Goal: Task Accomplishment & Management: Manage account settings

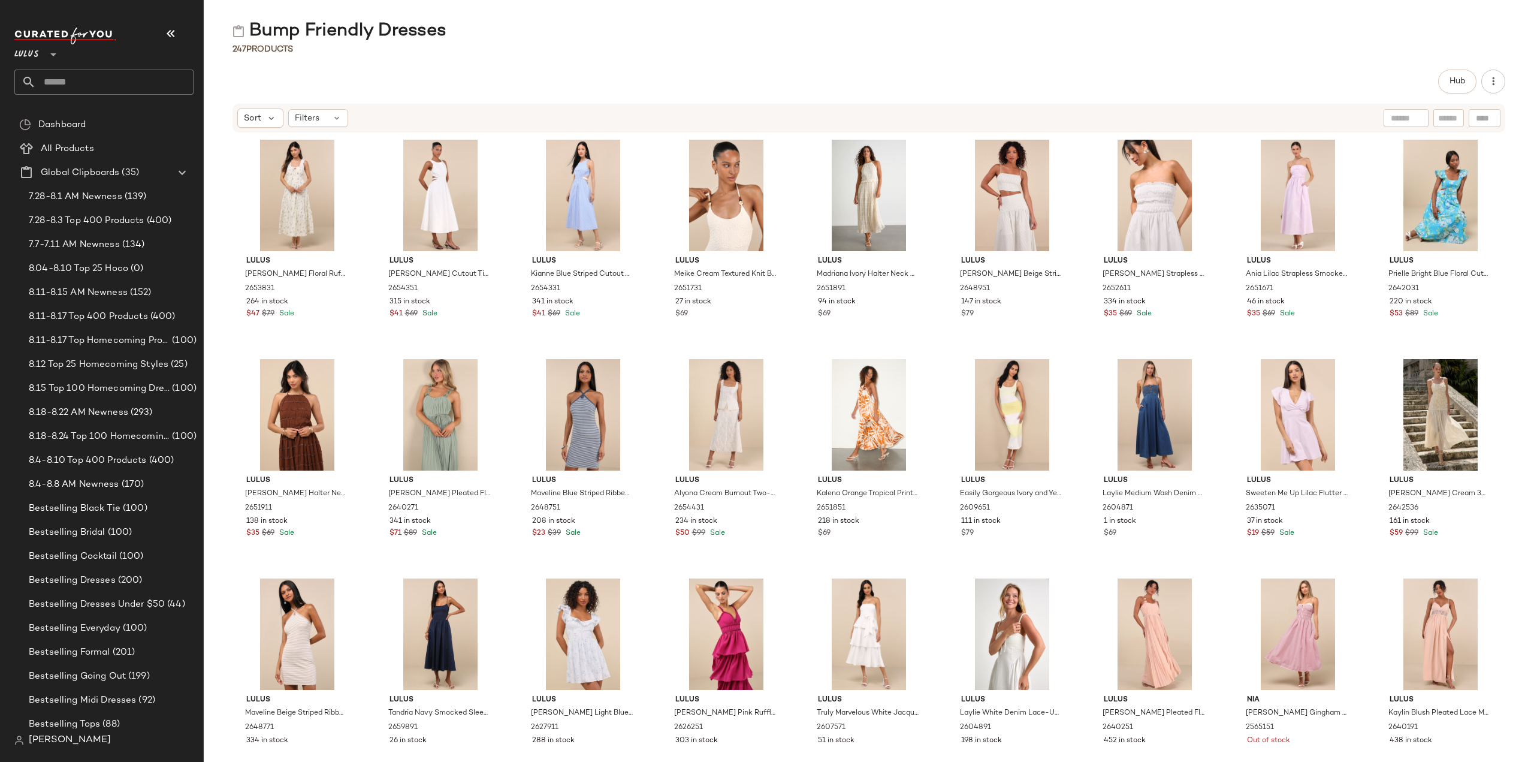
scroll to position [1139, 0]
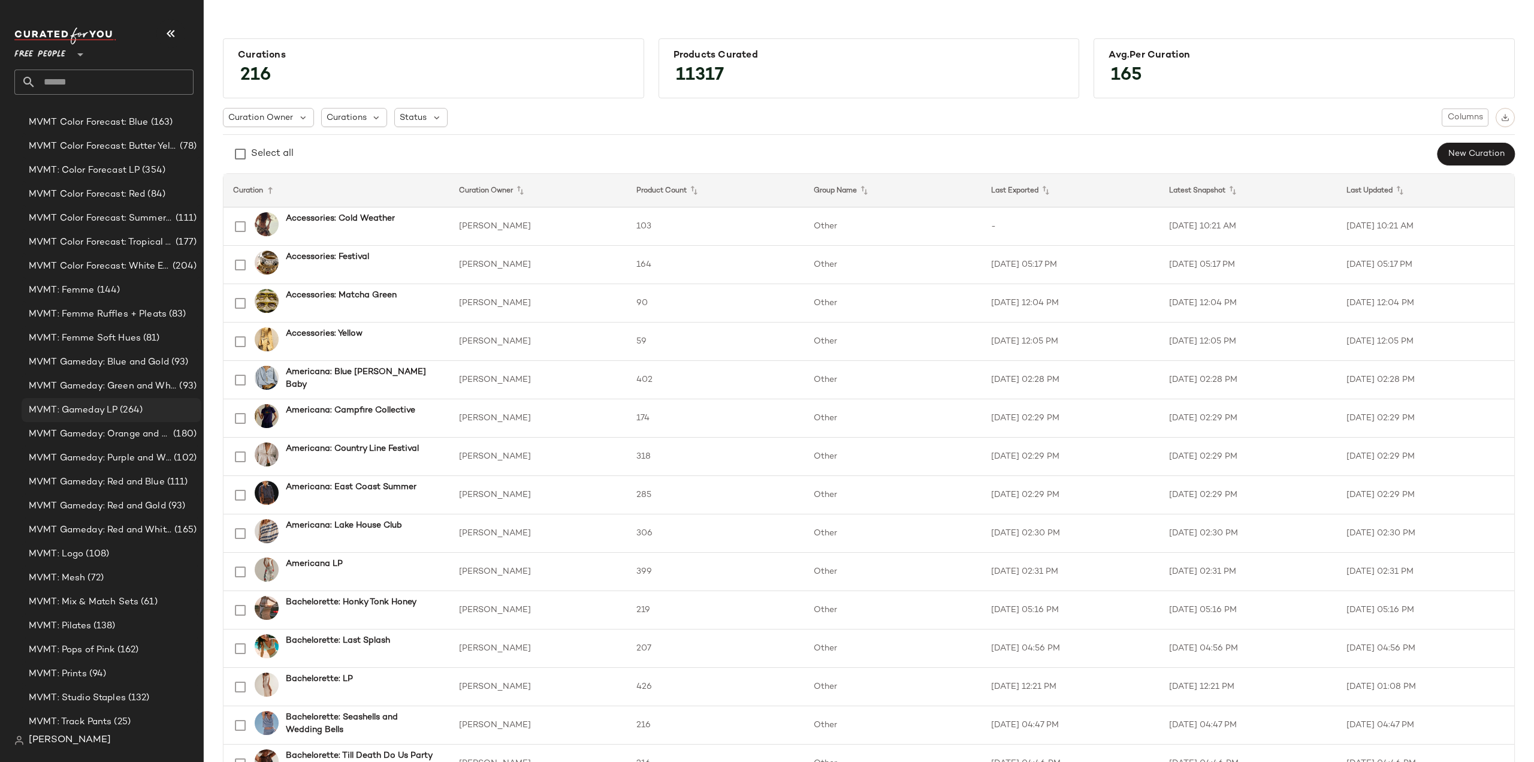
scroll to position [2400, 0]
click at [80, 245] on span "MVMT Color Forecast: Blue" at bounding box center [89, 243] width 120 height 14
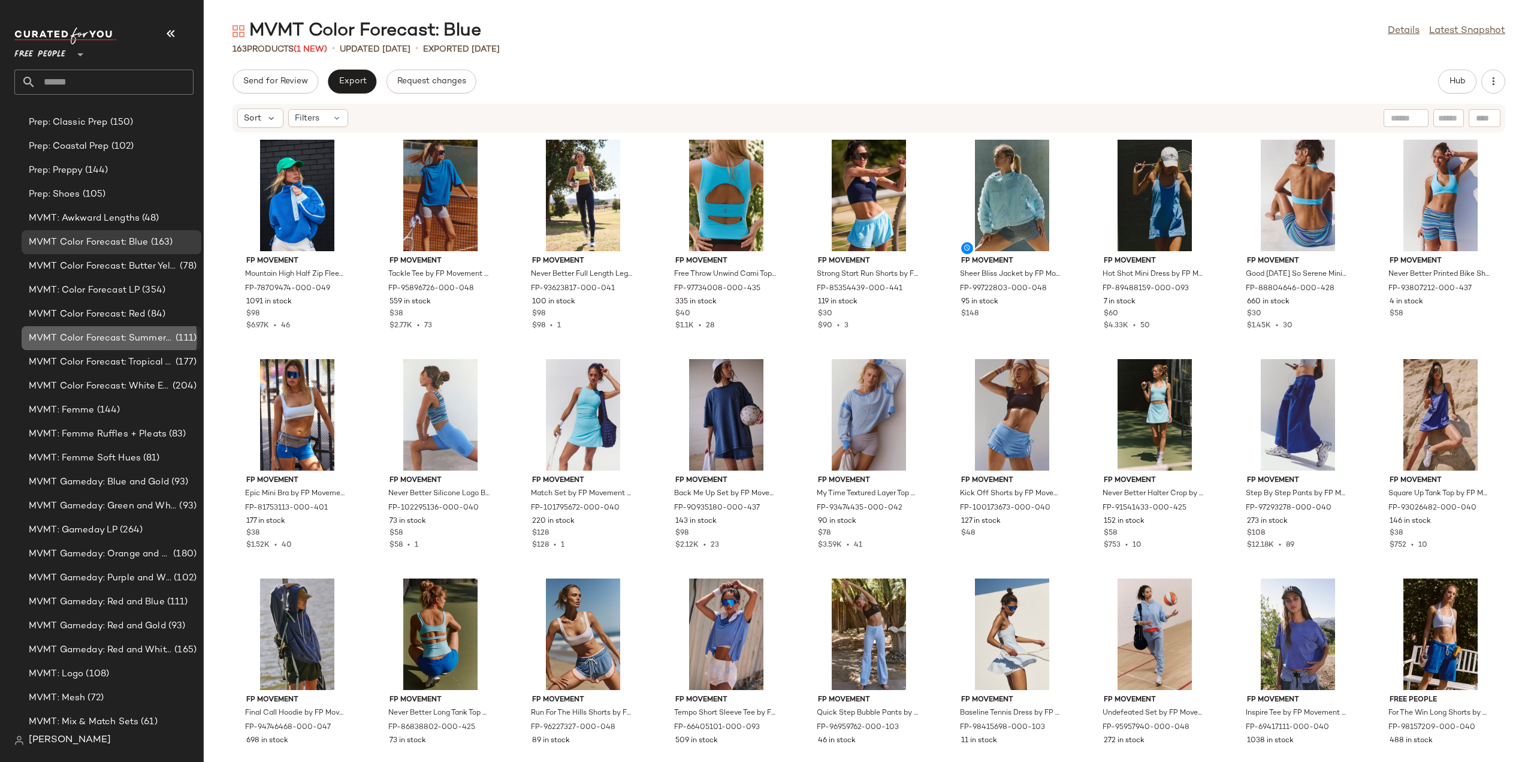
click at [85, 337] on span "MVMT Color Forecast: Summer Bright Green" at bounding box center [101, 338] width 144 height 14
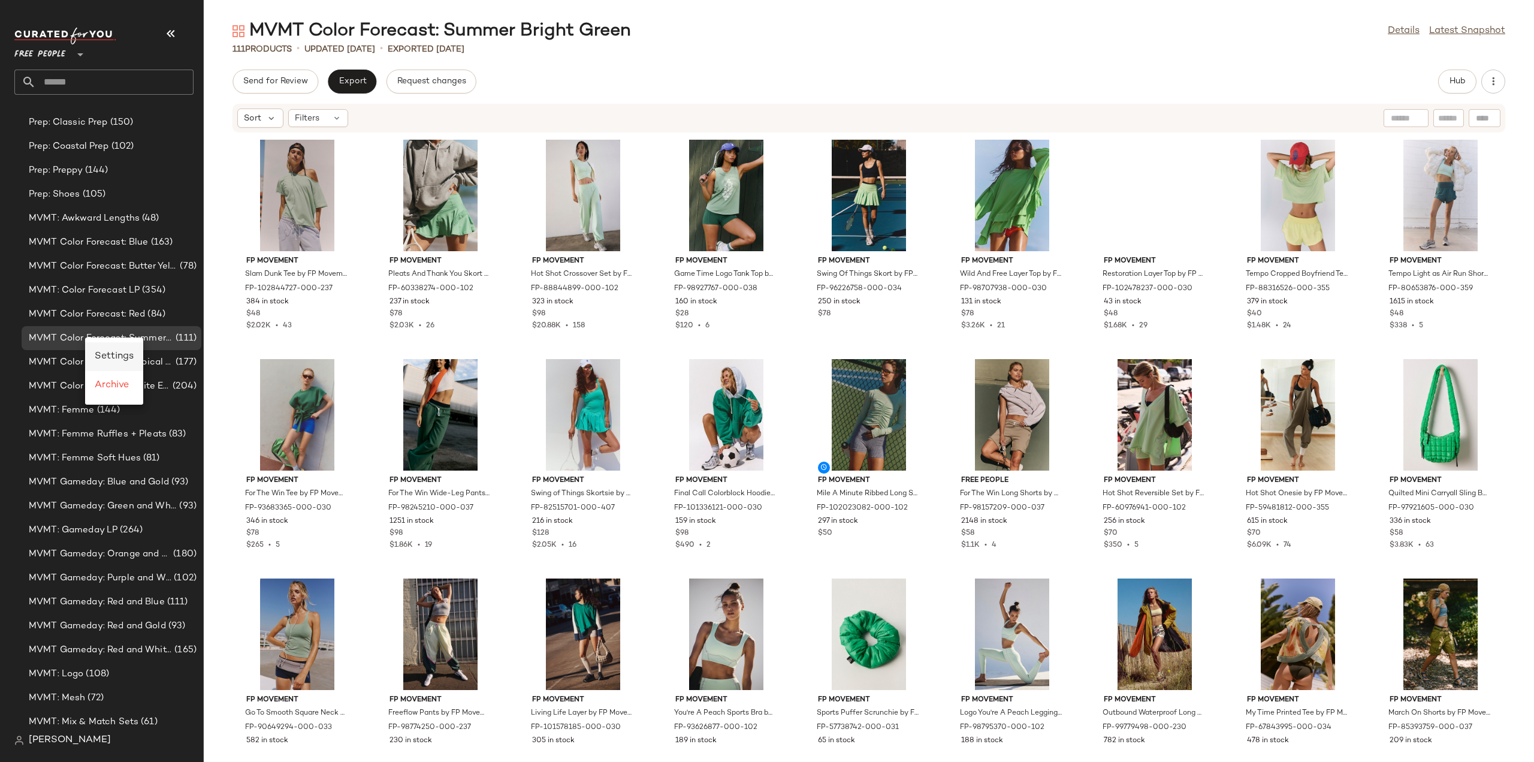
click at [108, 355] on span "Settings" at bounding box center [114, 356] width 39 height 10
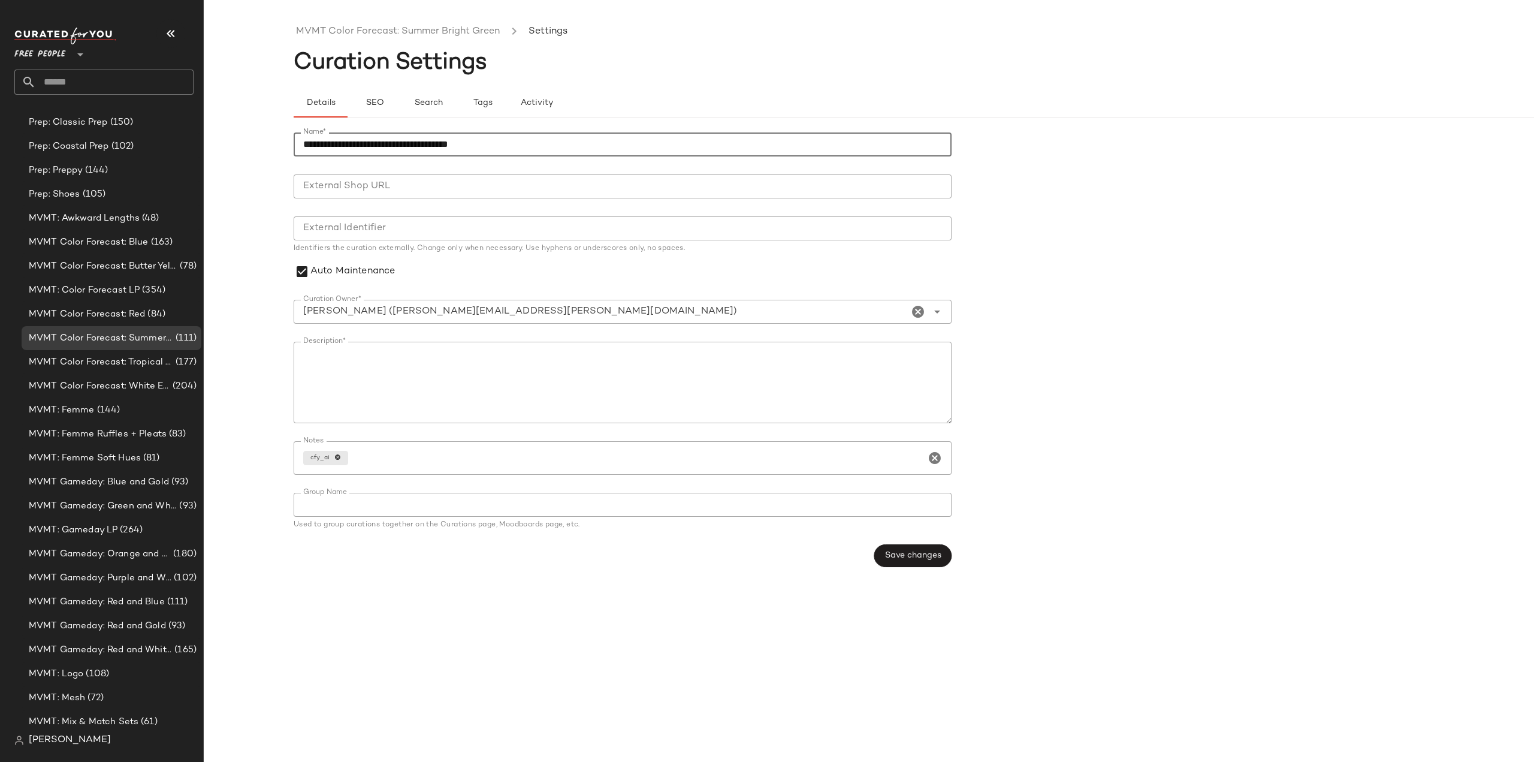
drag, startPoint x: 481, startPoint y: 142, endPoint x: 408, endPoint y: 146, distance: 72.6
click at [408, 146] on input "**********" at bounding box center [623, 144] width 658 height 24
type input "**********"
drag, startPoint x: 475, startPoint y: 357, endPoint x: 438, endPoint y: 354, distance: 37.2
click at [464, 356] on textarea "Description*" at bounding box center [623, 383] width 658 height 82
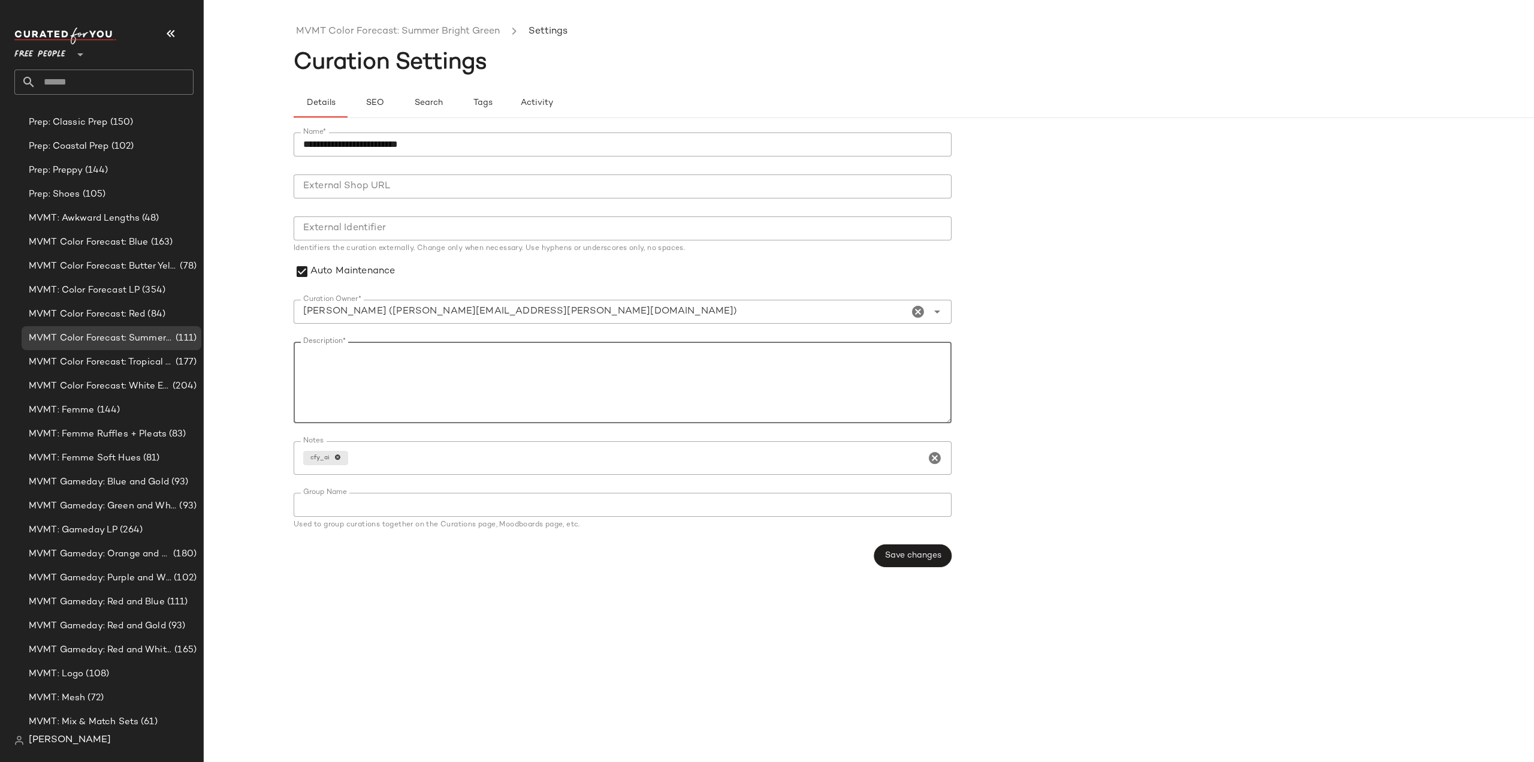
drag, startPoint x: 396, startPoint y: 355, endPoint x: 333, endPoint y: 363, distance: 62.7
click at [333, 363] on textarea "Description*" at bounding box center [623, 383] width 658 height 82
type textarea "**********"
click at [916, 555] on span "Save changes" at bounding box center [913, 556] width 57 height 10
click at [119, 245] on span "MVMT Color Forecast: Blue" at bounding box center [89, 243] width 120 height 14
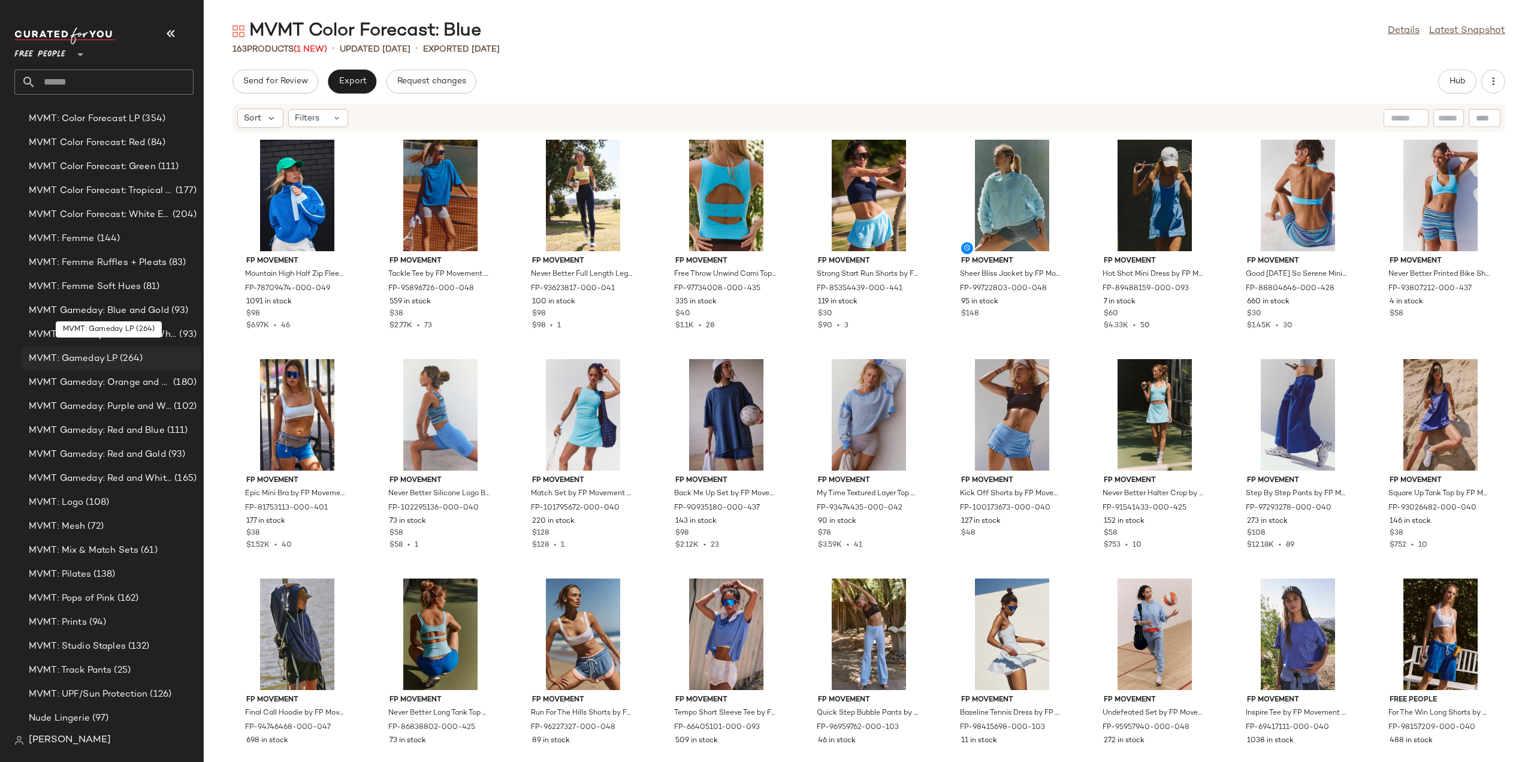
scroll to position [3778, 0]
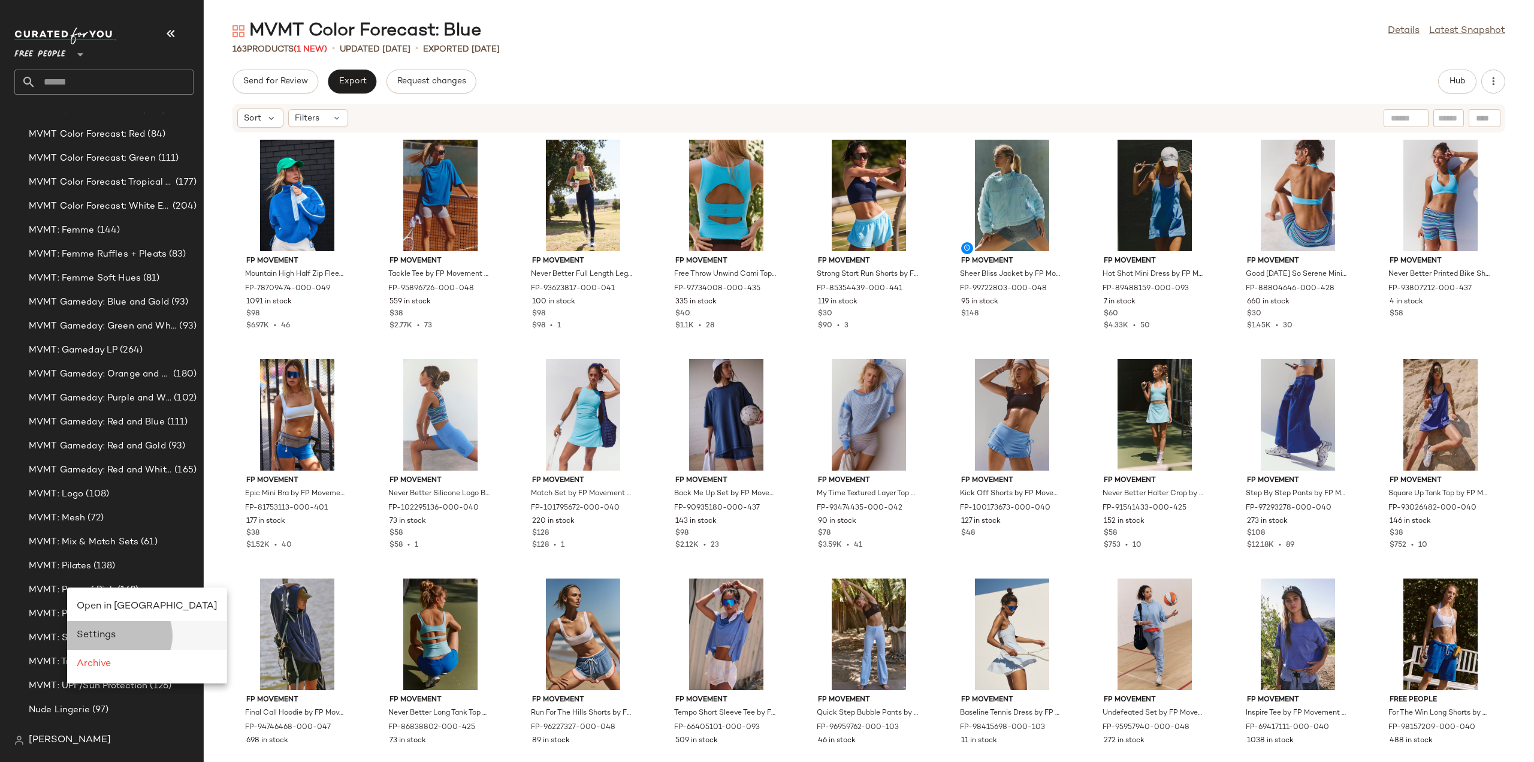
click at [102, 630] on span "Settings" at bounding box center [96, 635] width 39 height 10
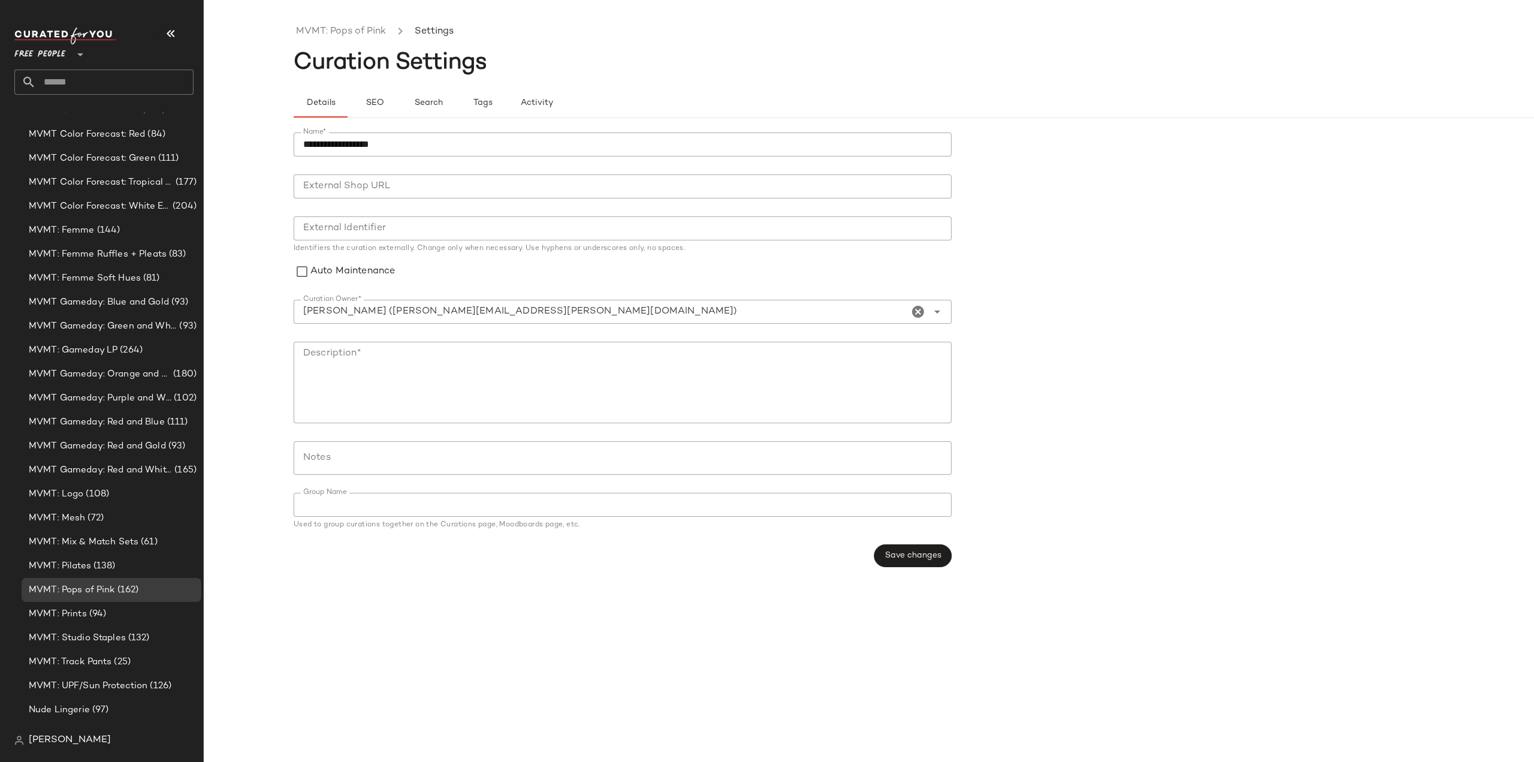
click at [332, 147] on input "**********" at bounding box center [623, 144] width 658 height 24
type input "**********"
click at [904, 552] on span "Save changes" at bounding box center [913, 556] width 57 height 10
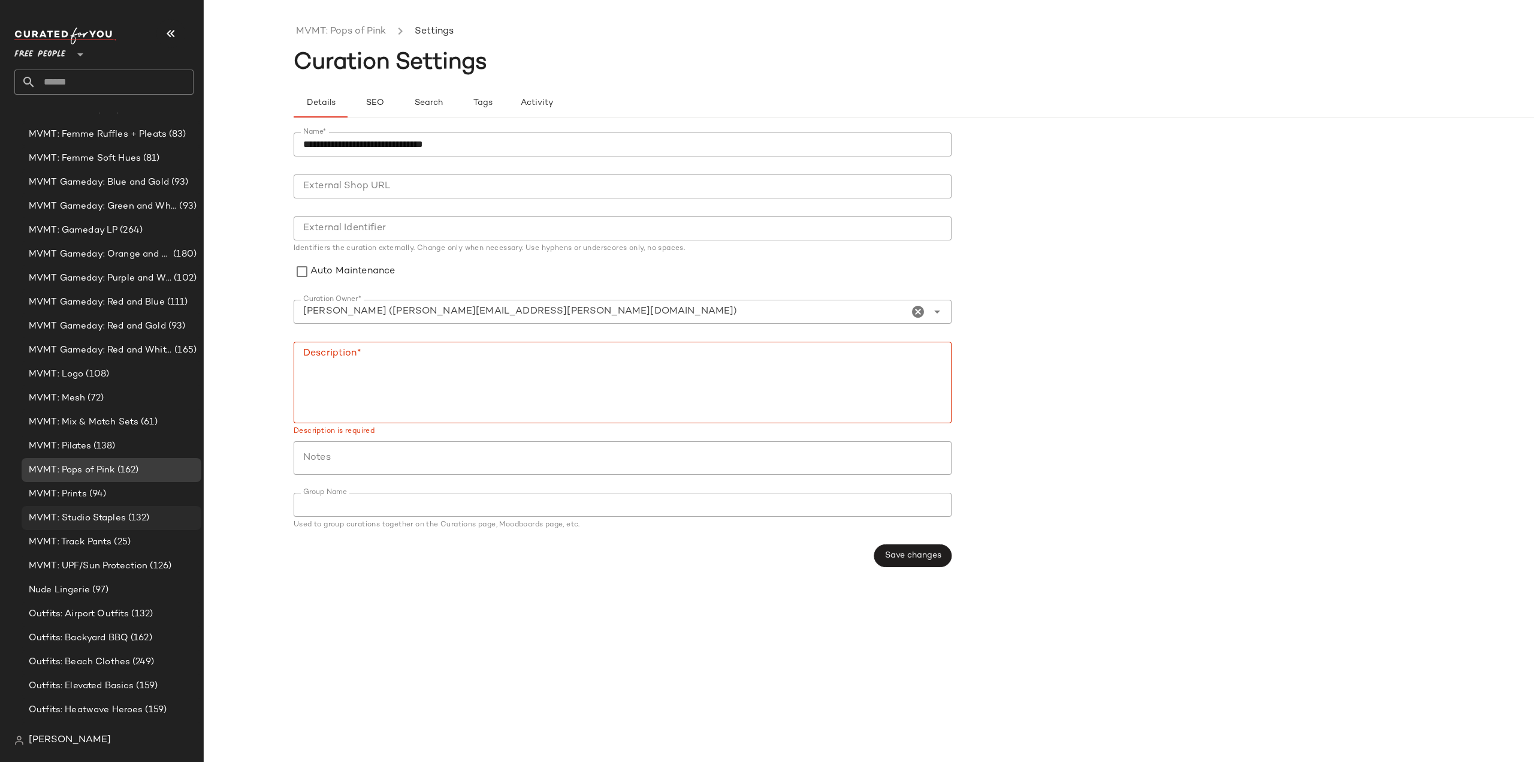
scroll to position [3718, 0]
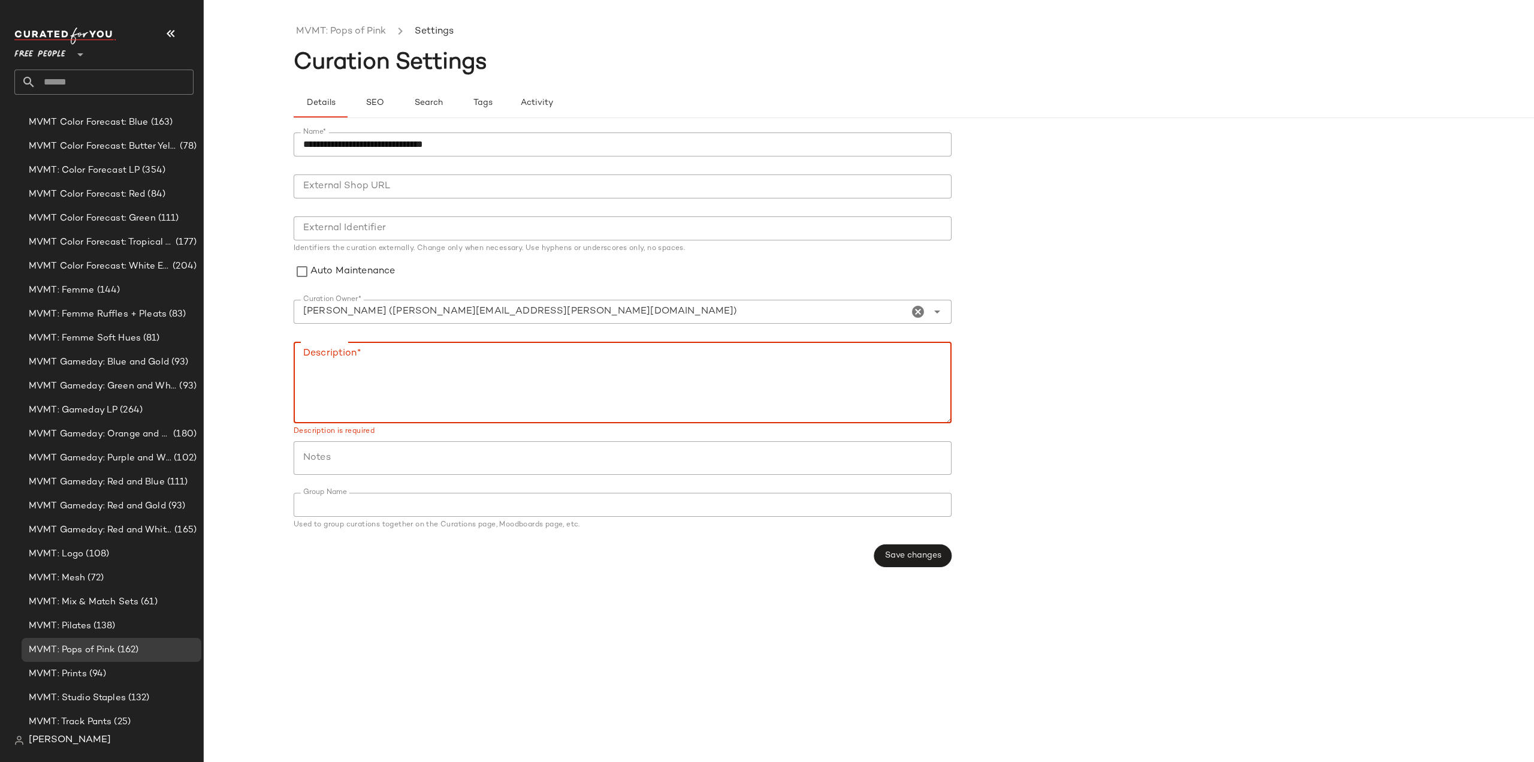
click at [347, 378] on textarea "Description*" at bounding box center [623, 383] width 658 height 82
type textarea "*********"
click at [919, 556] on span "Save changes" at bounding box center [913, 556] width 57 height 10
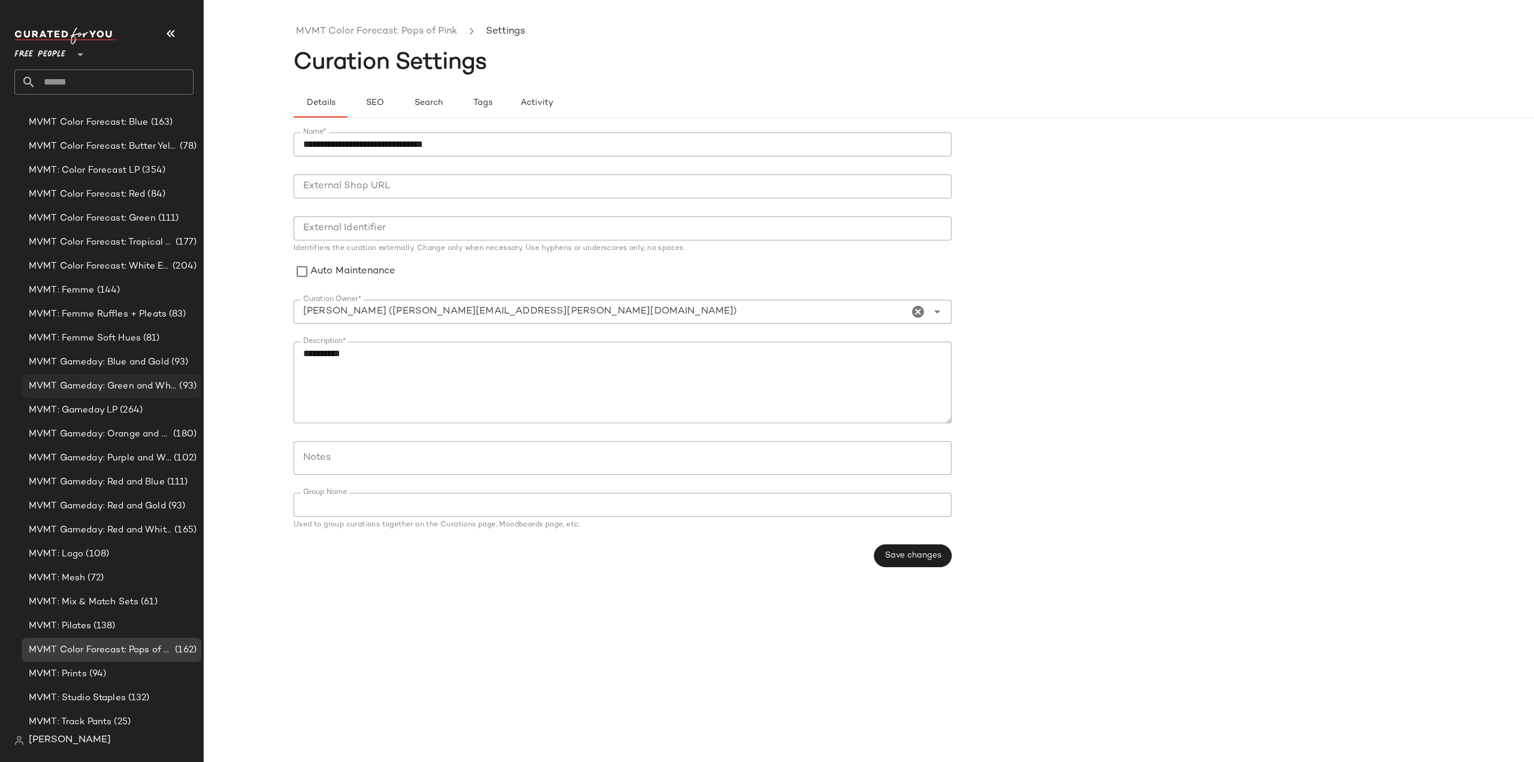
click at [82, 384] on span "MVMT Gameday: Green and White" at bounding box center [103, 386] width 148 height 14
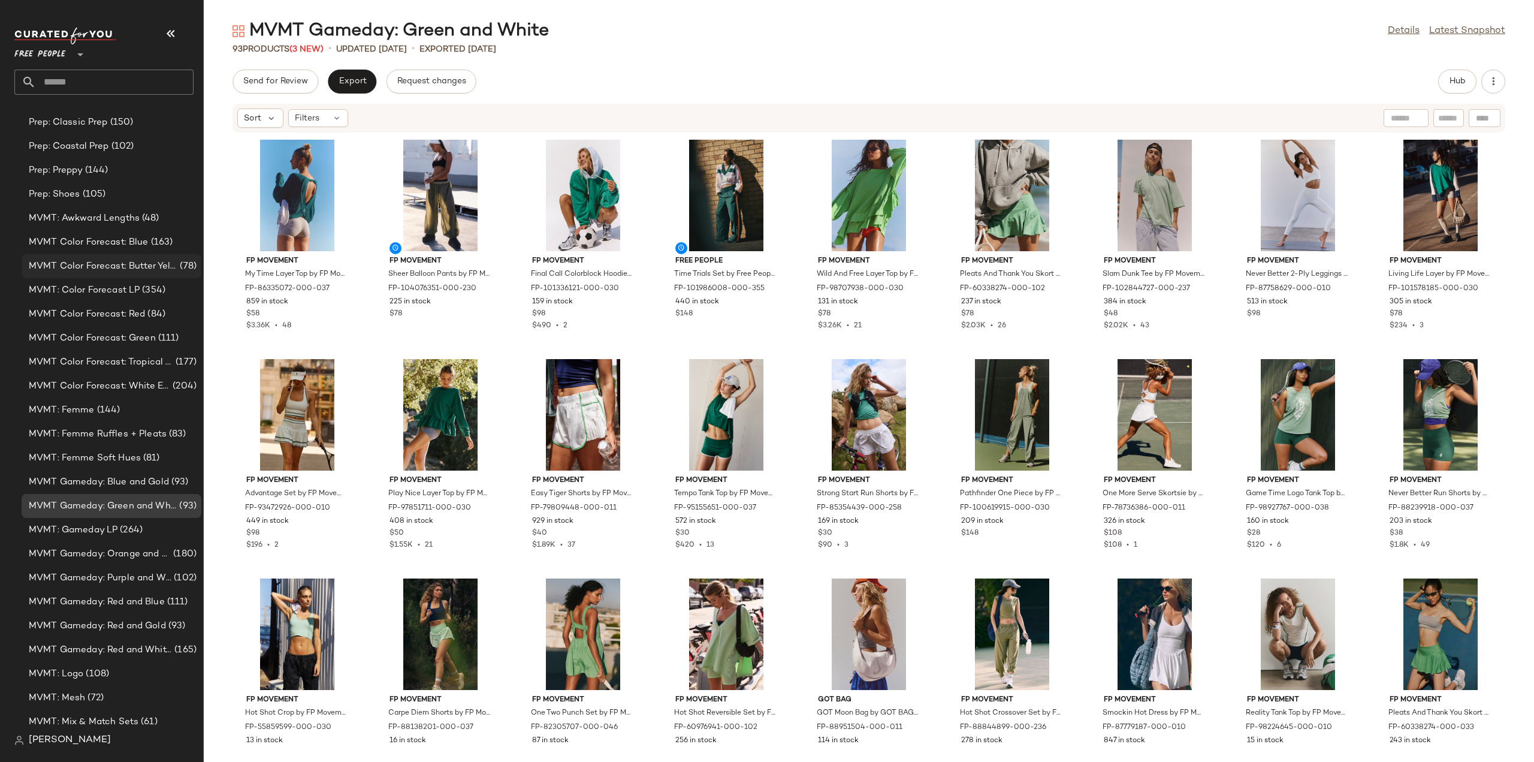
scroll to position [3538, 0]
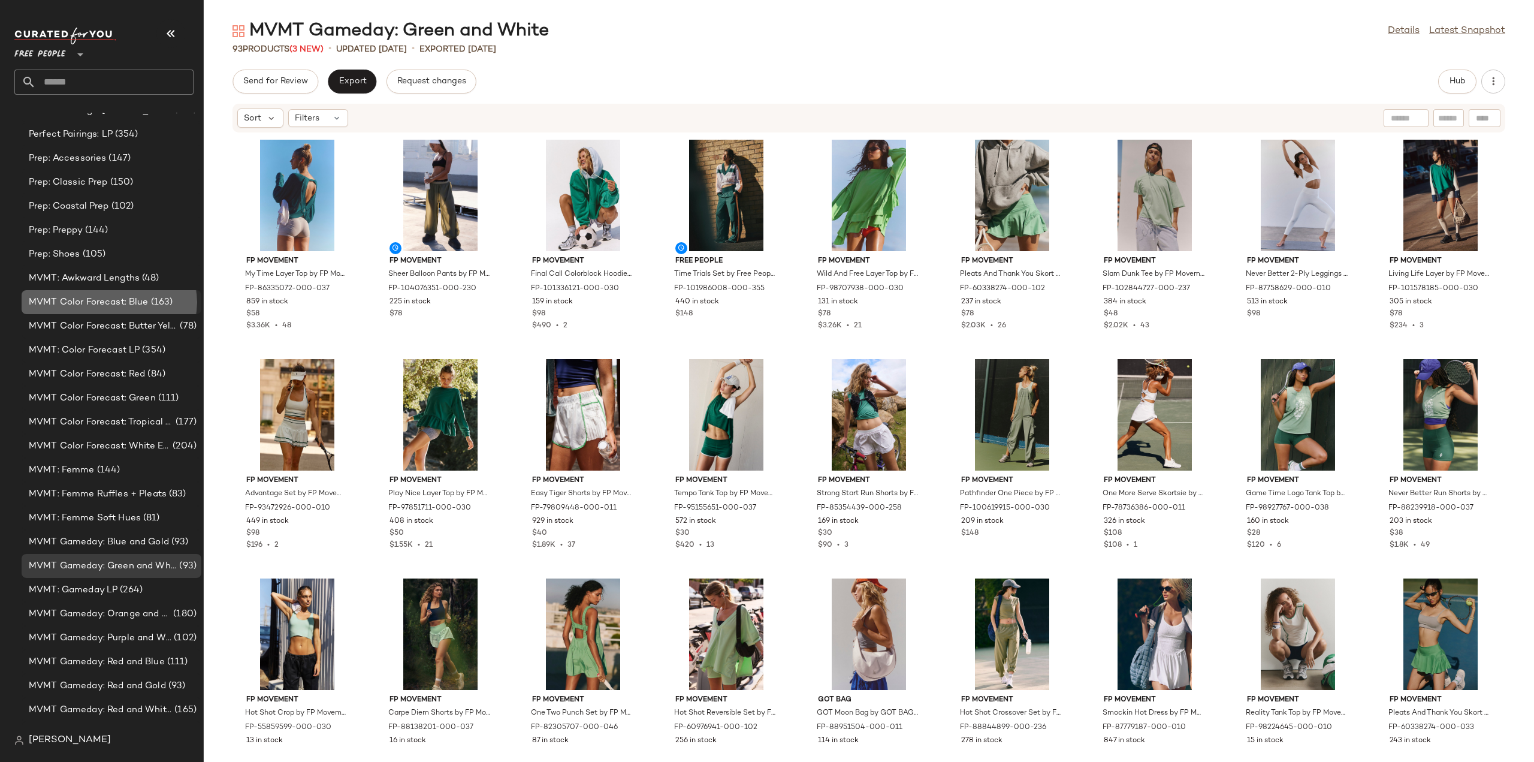
click at [76, 304] on span "MVMT Color Forecast: Blue" at bounding box center [89, 302] width 120 height 14
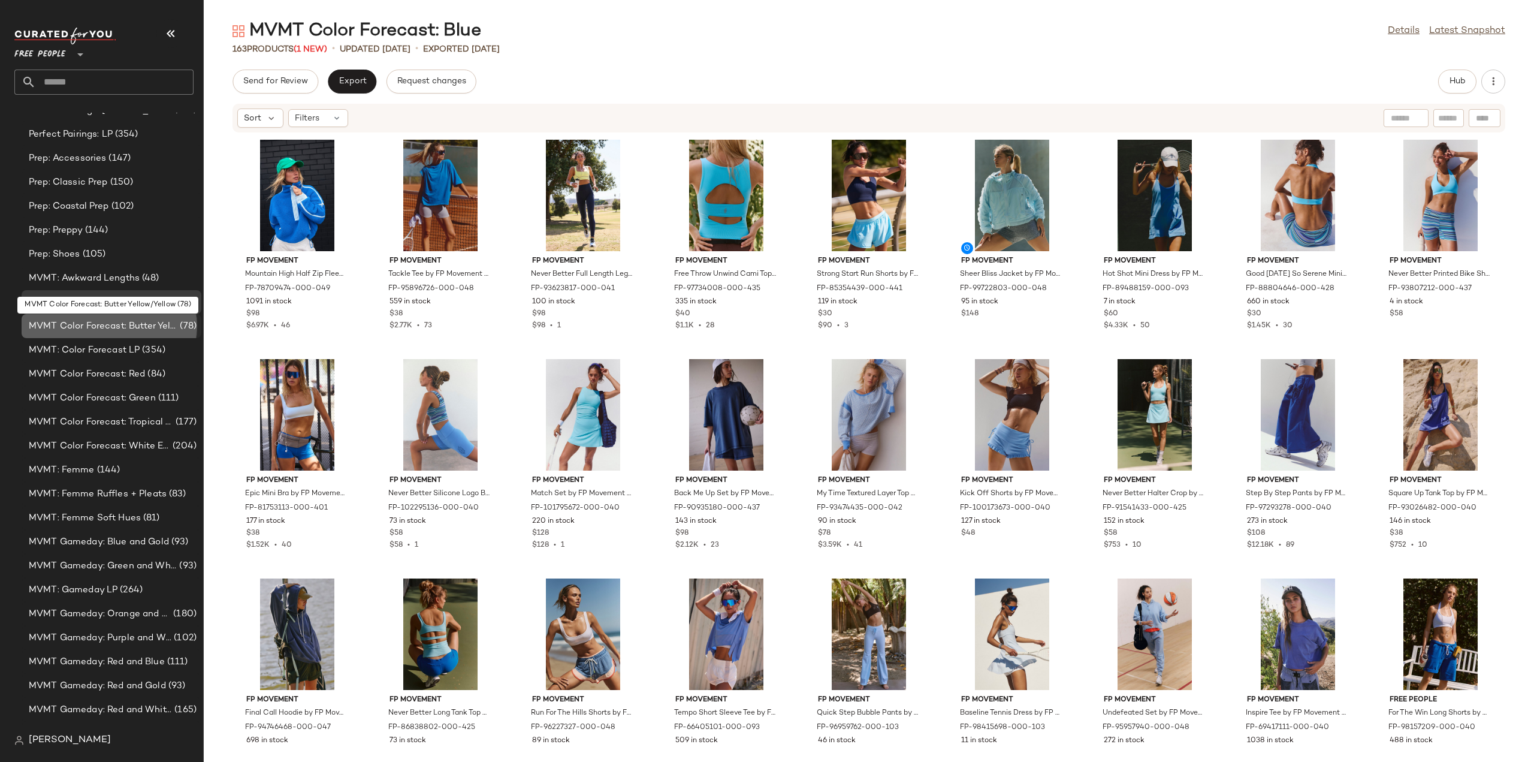
click at [69, 327] on span "MVMT Color Forecast: Butter Yellow/Yellow" at bounding box center [103, 326] width 149 height 14
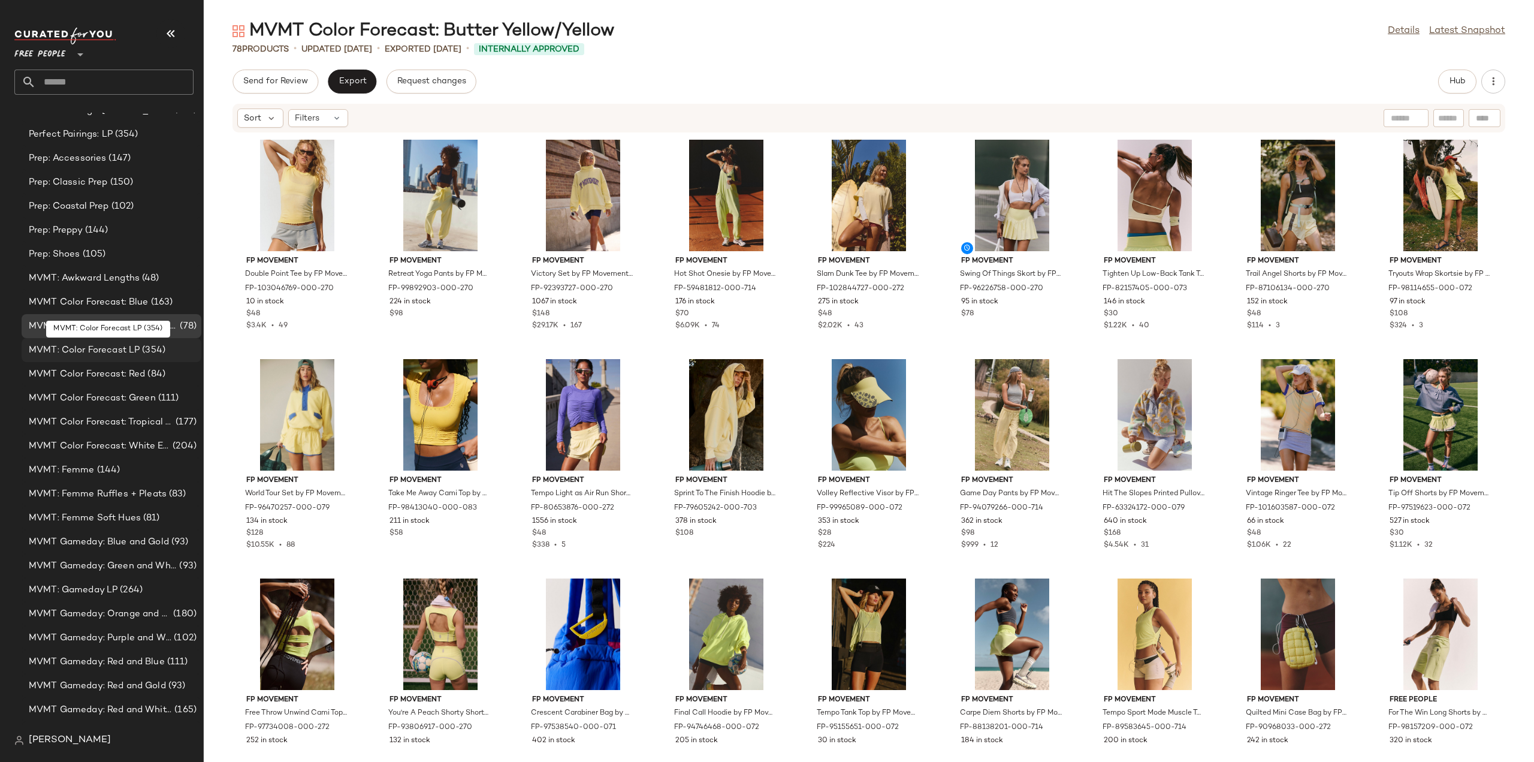
click at [67, 348] on span "MVMT: Color Forecast LP" at bounding box center [84, 350] width 111 height 14
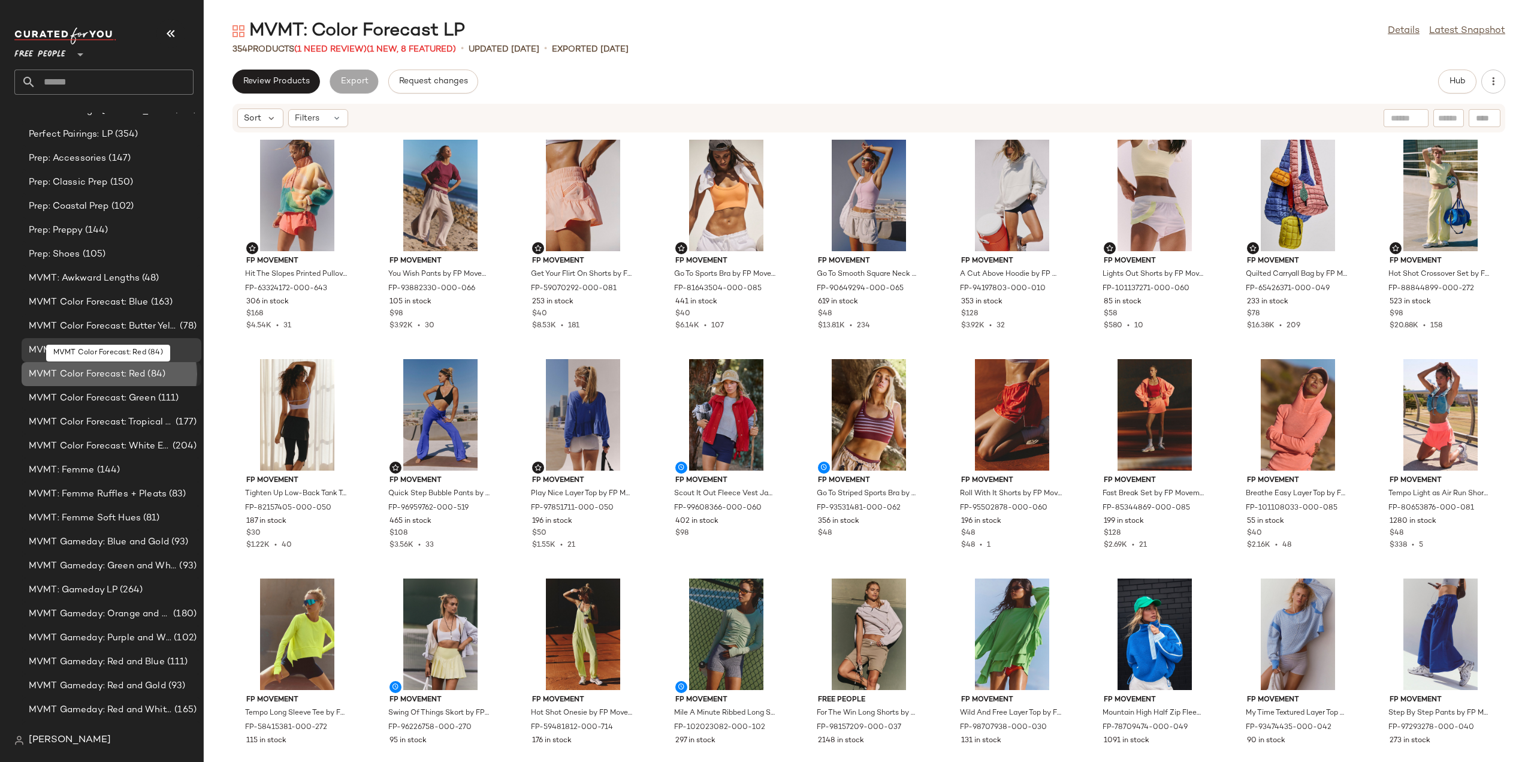
click at [72, 374] on span "MVMT Color Forecast: Red" at bounding box center [87, 374] width 116 height 14
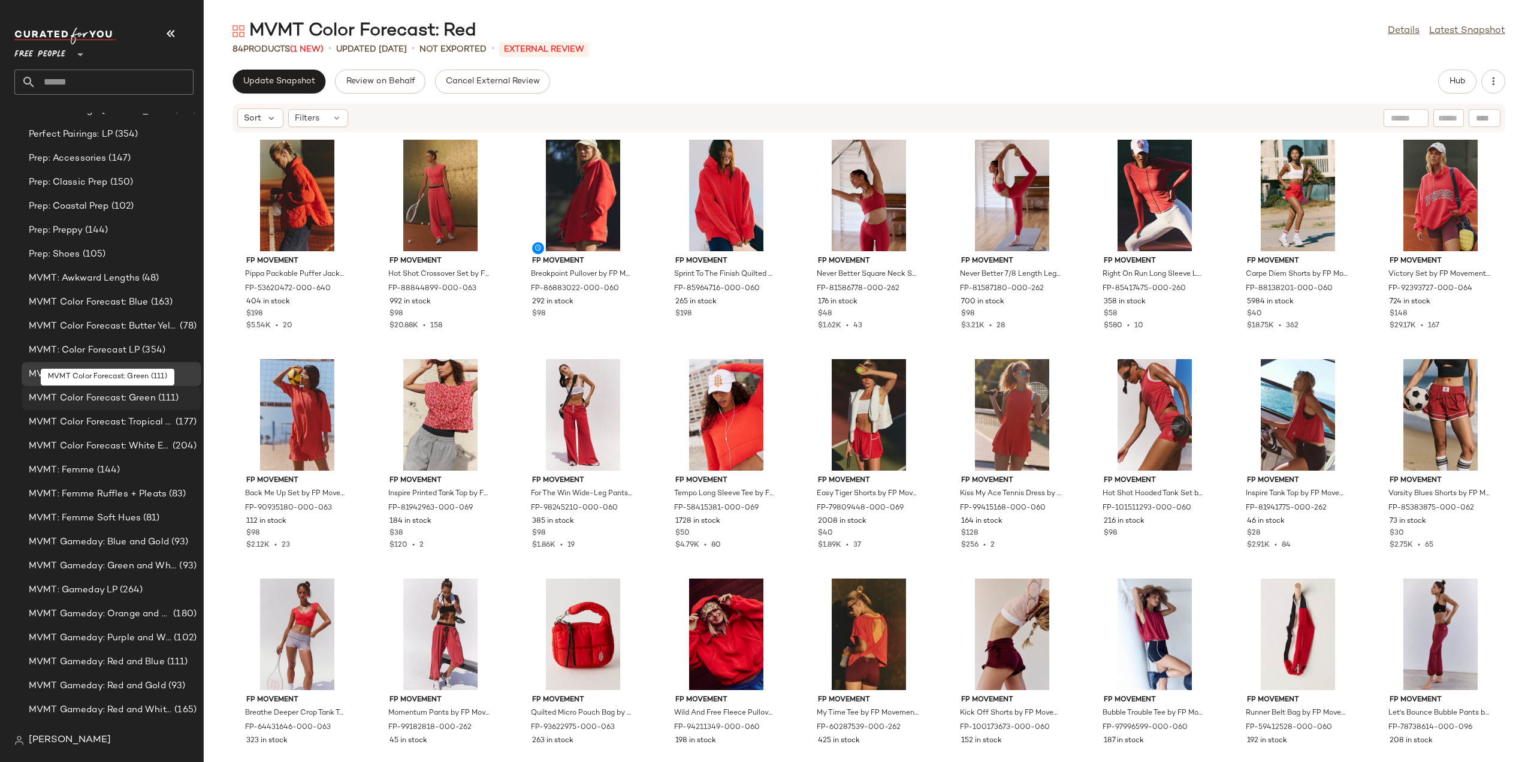
click at [72, 401] on span "MVMT Color Forecast: Green" at bounding box center [92, 398] width 127 height 14
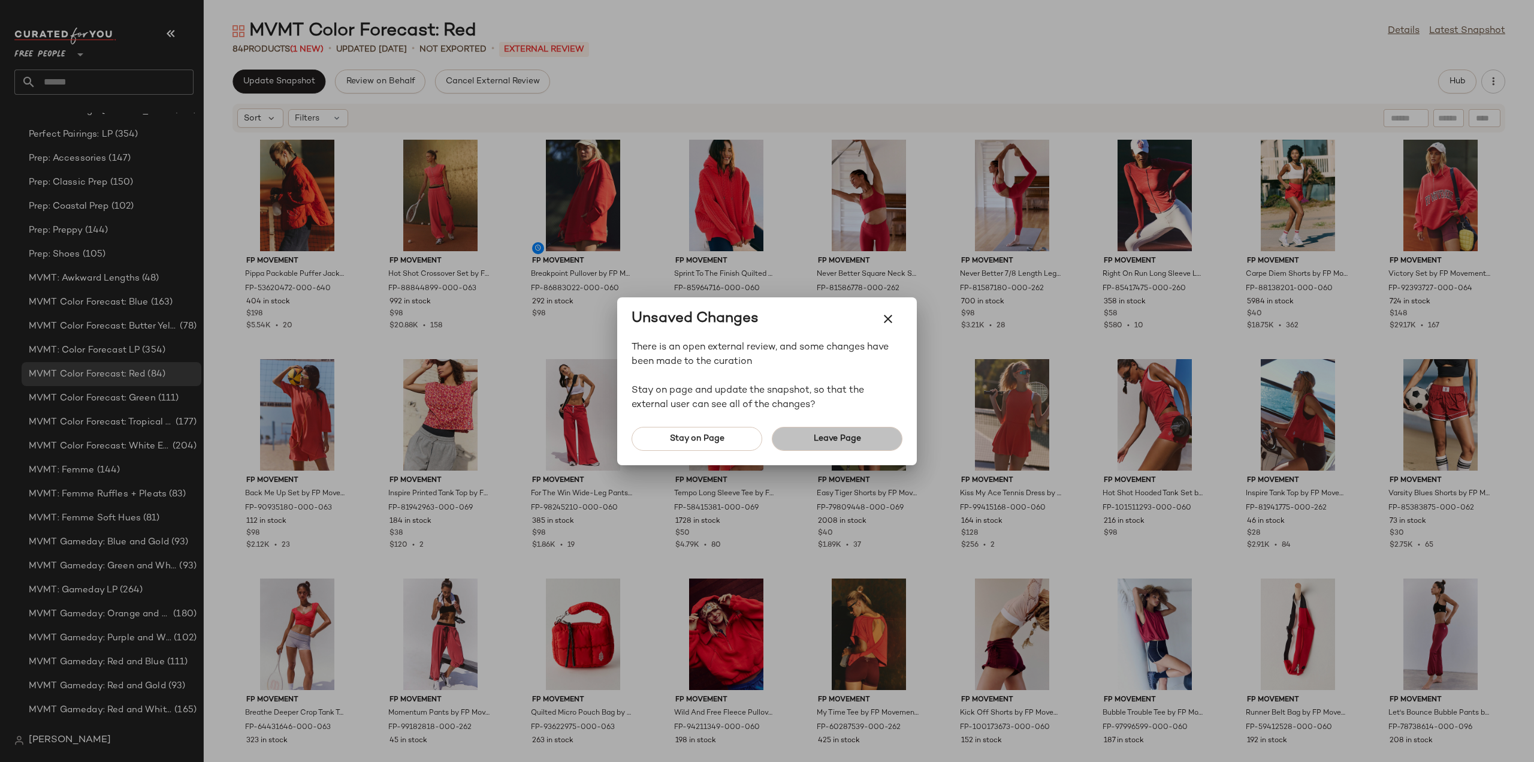
click at [819, 444] on button "Leave Page" at bounding box center [837, 439] width 131 height 24
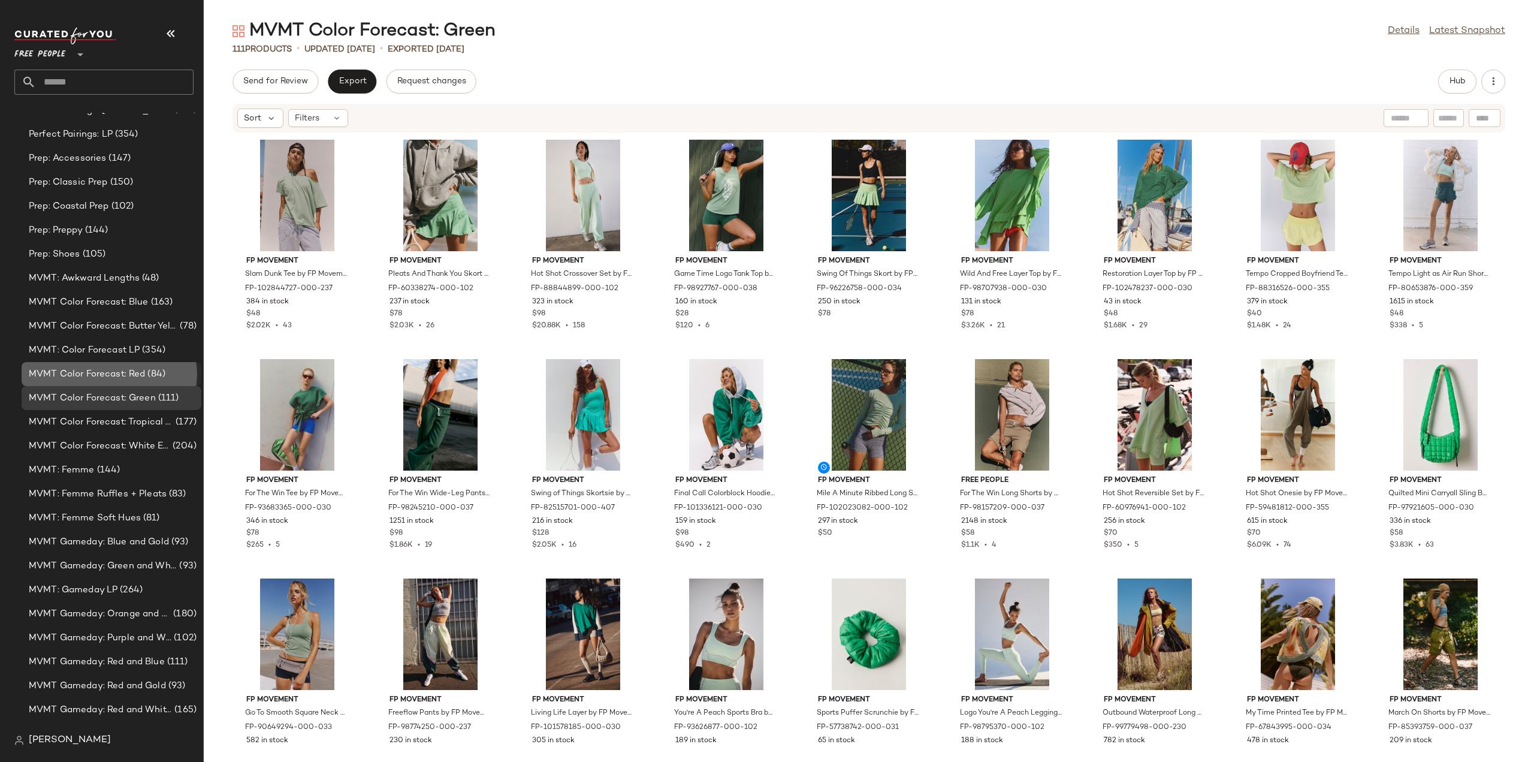
click at [95, 372] on span "MVMT Color Forecast: Red" at bounding box center [87, 374] width 116 height 14
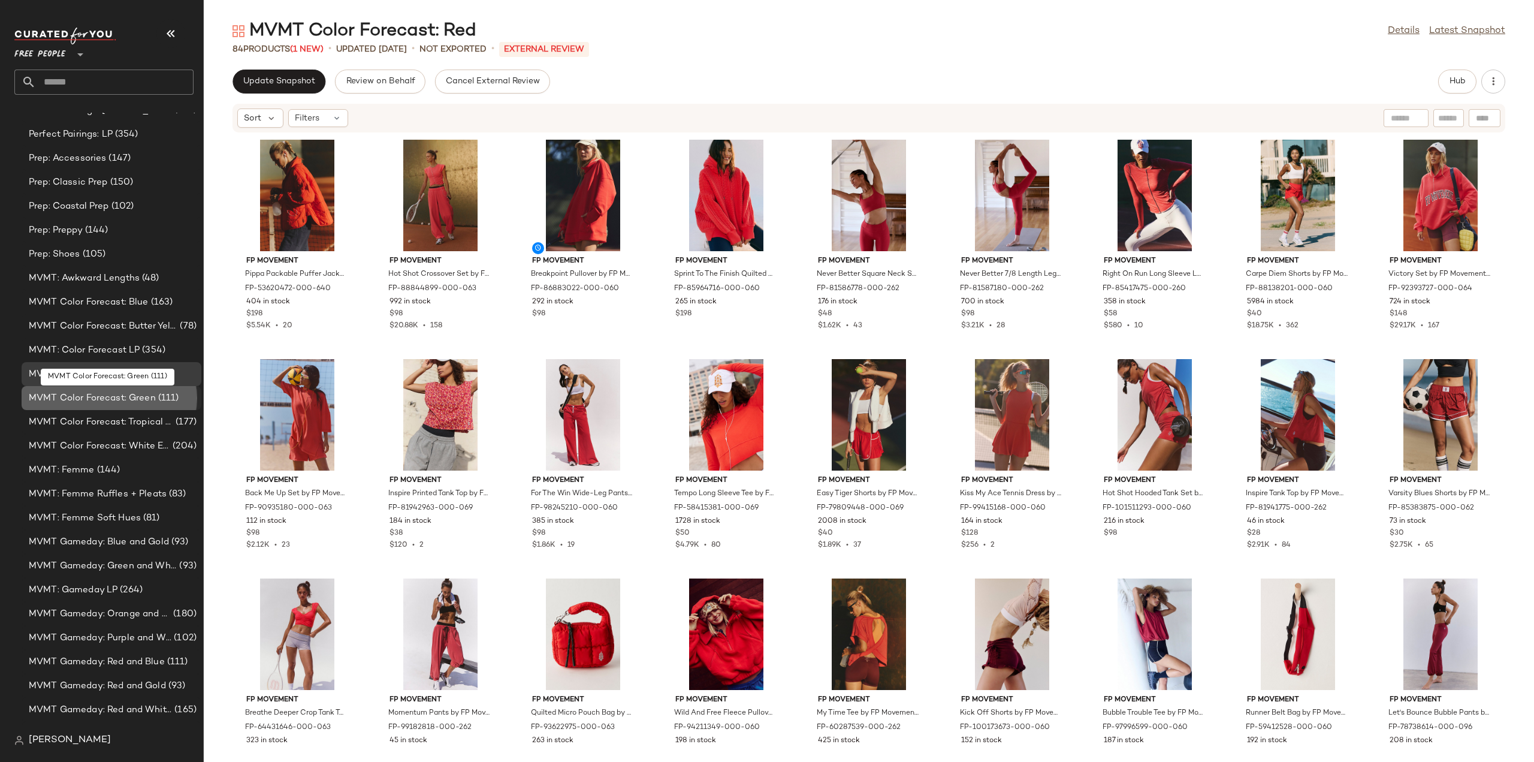
click at [99, 399] on span "MVMT Color Forecast: Green" at bounding box center [92, 398] width 127 height 14
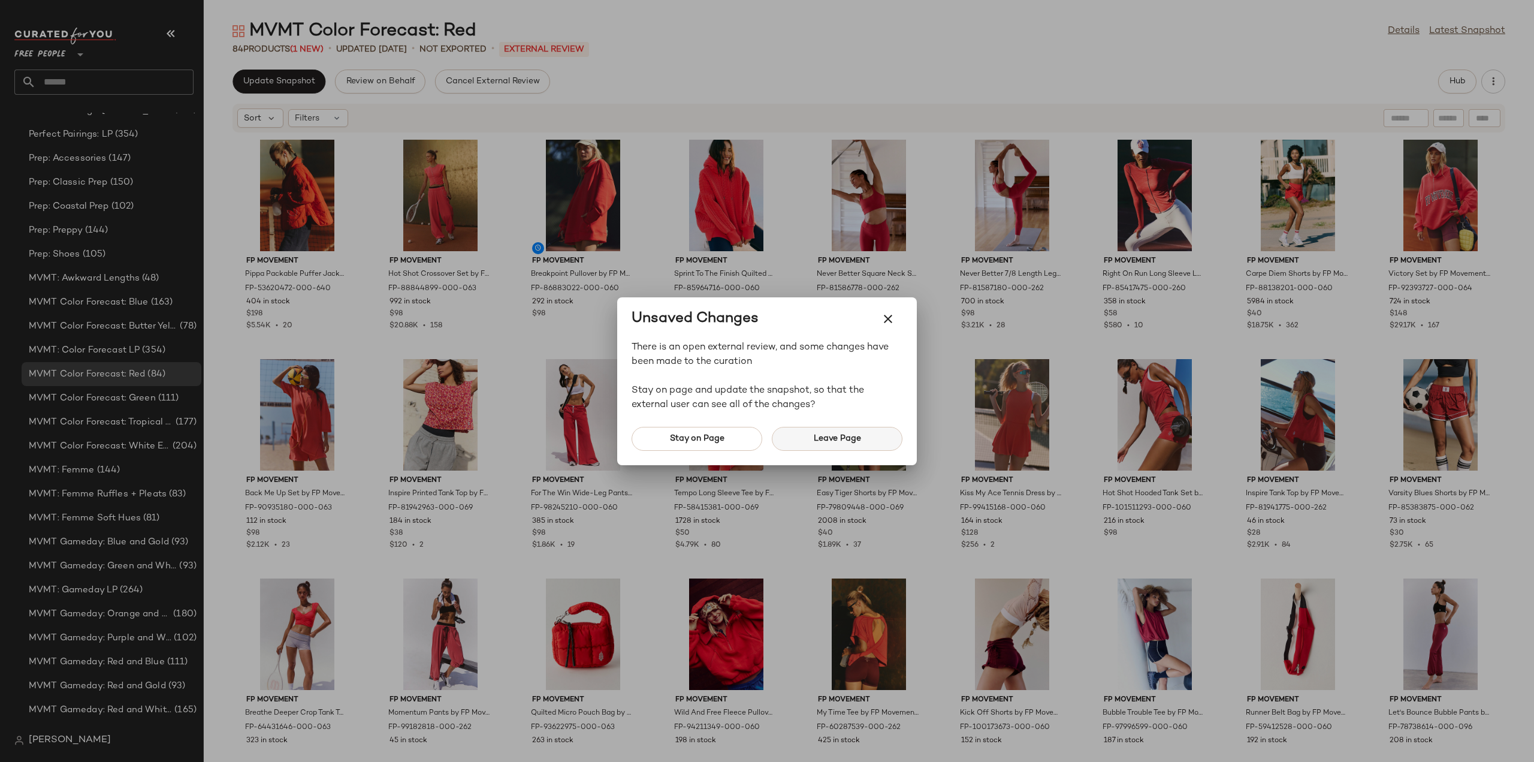
click at [830, 436] on span "Leave Page" at bounding box center [837, 439] width 48 height 10
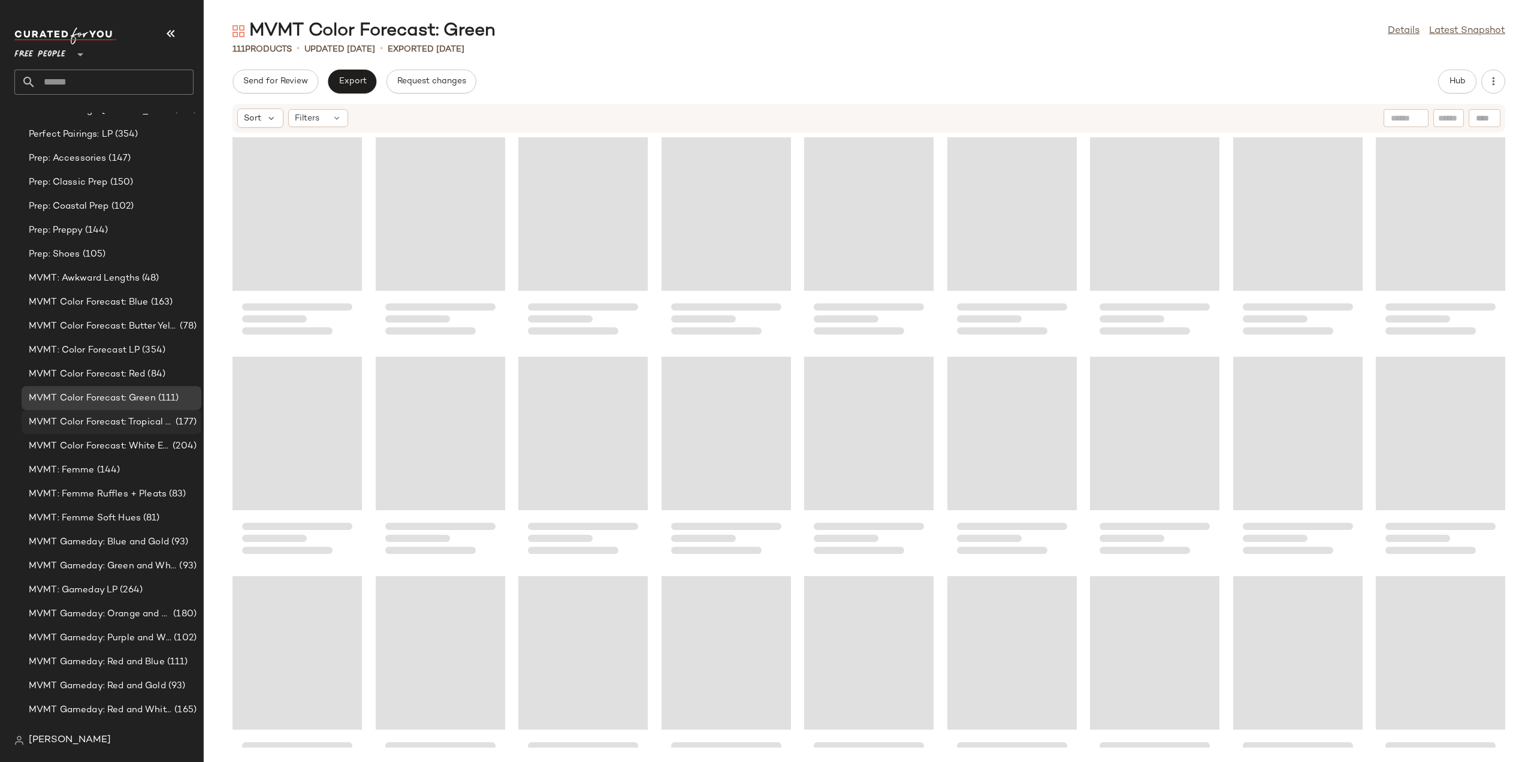
click at [89, 425] on span "MVMT Color Forecast: Tropical Brights" at bounding box center [101, 422] width 144 height 14
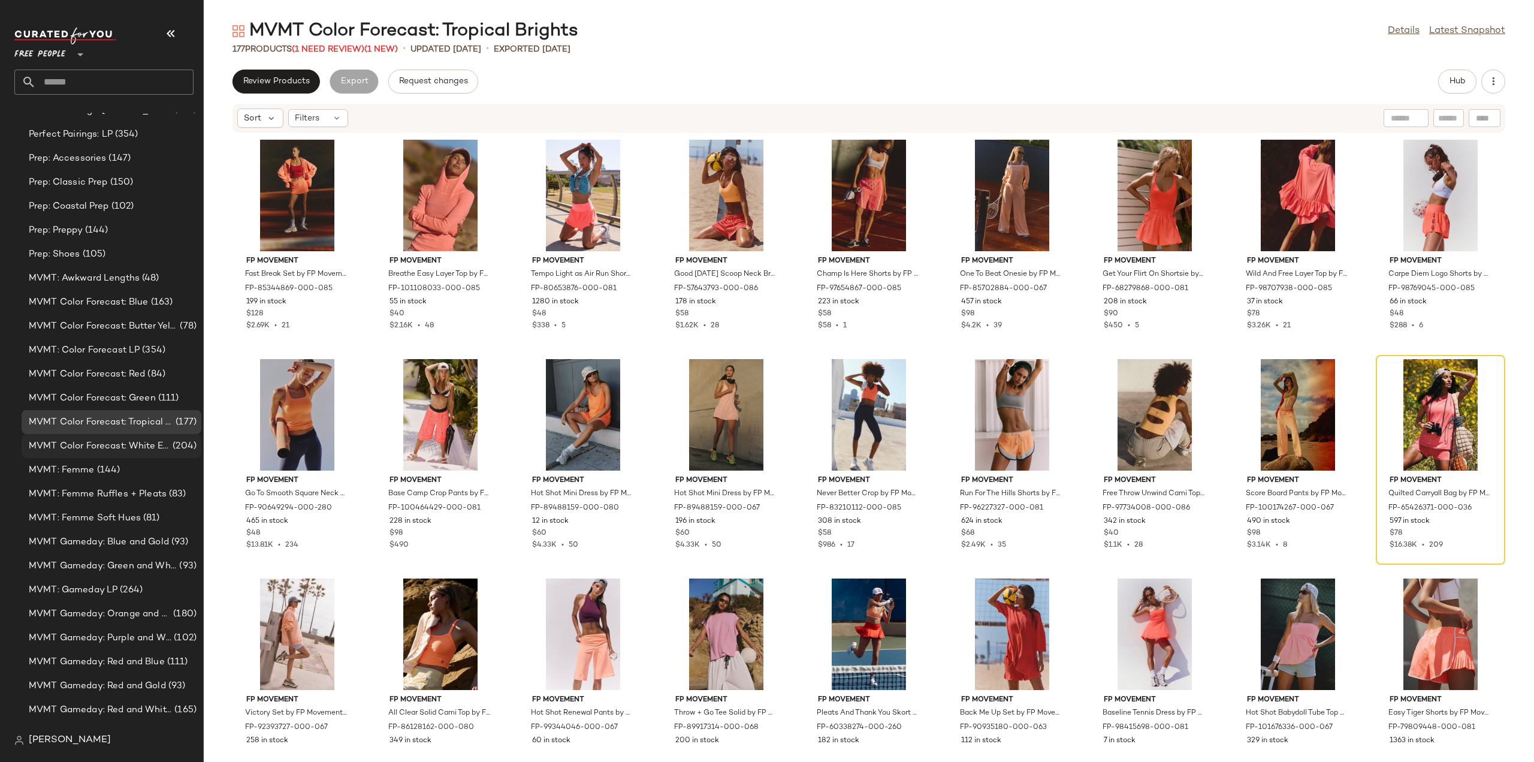
click at [79, 443] on span "MVMT Color Forecast: White Edit" at bounding box center [99, 446] width 141 height 14
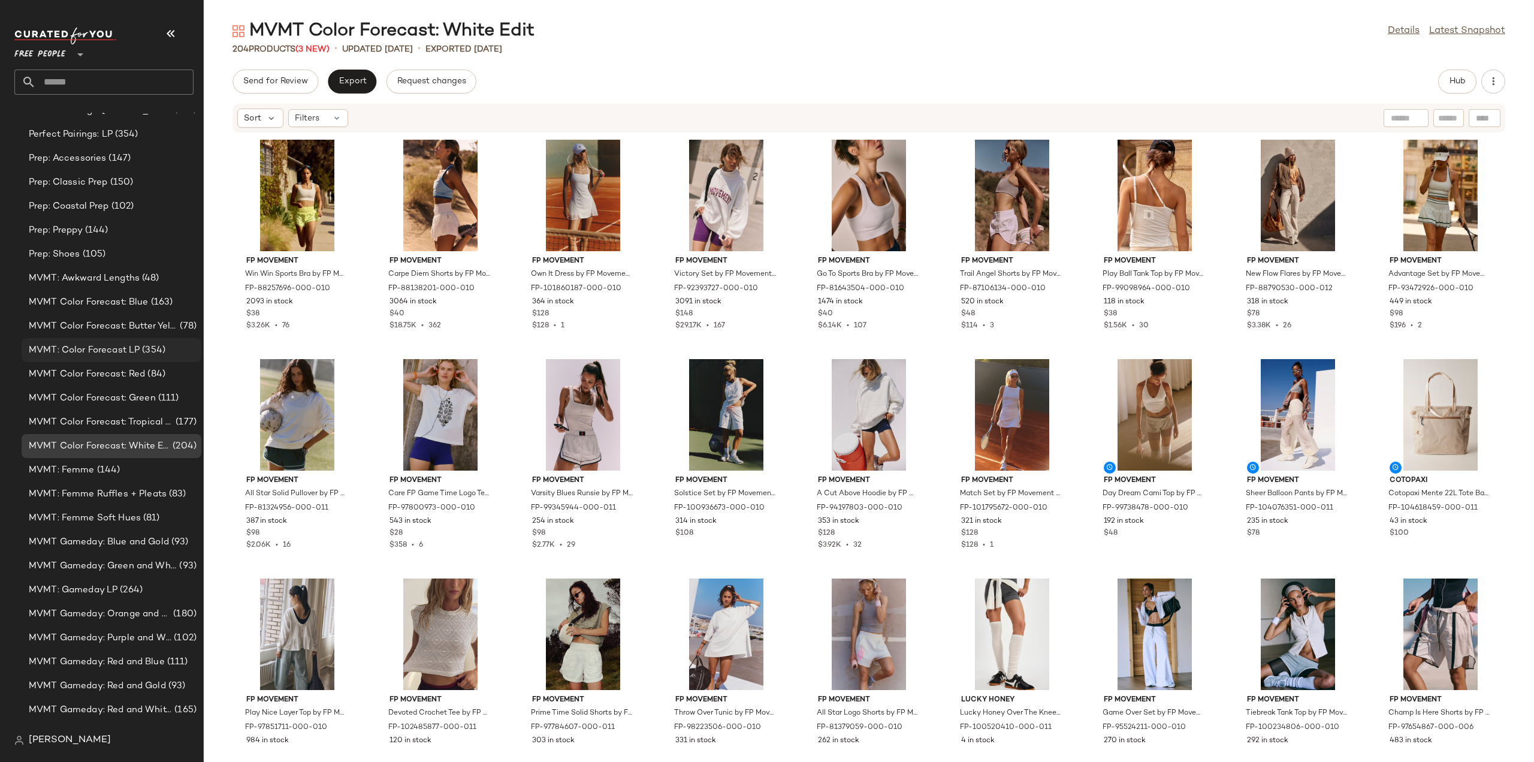
click at [82, 342] on div "MVMT: Color Forecast LP (354)" at bounding box center [112, 350] width 180 height 24
